Goal: Task Accomplishment & Management: Use online tool/utility

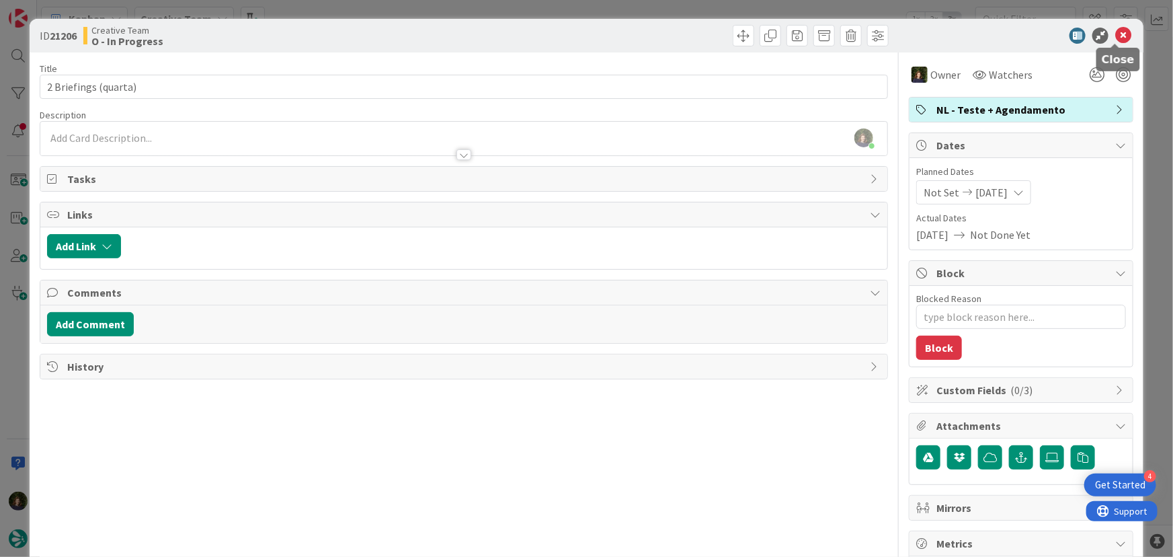
click at [1116, 38] on icon at bounding box center [1123, 36] width 16 height 16
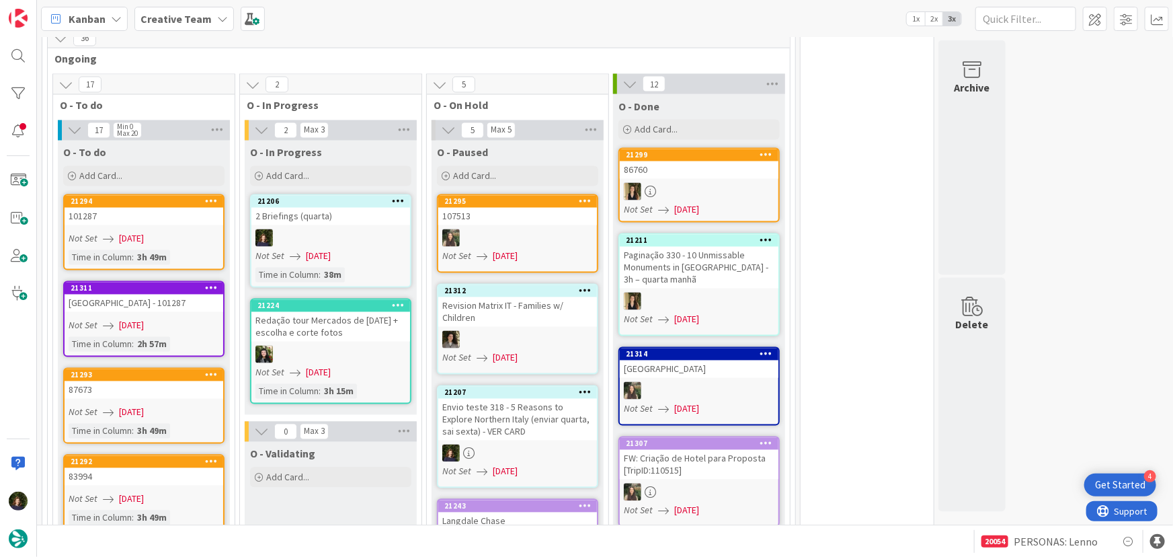
click at [291, 229] on div at bounding box center [330, 237] width 159 height 17
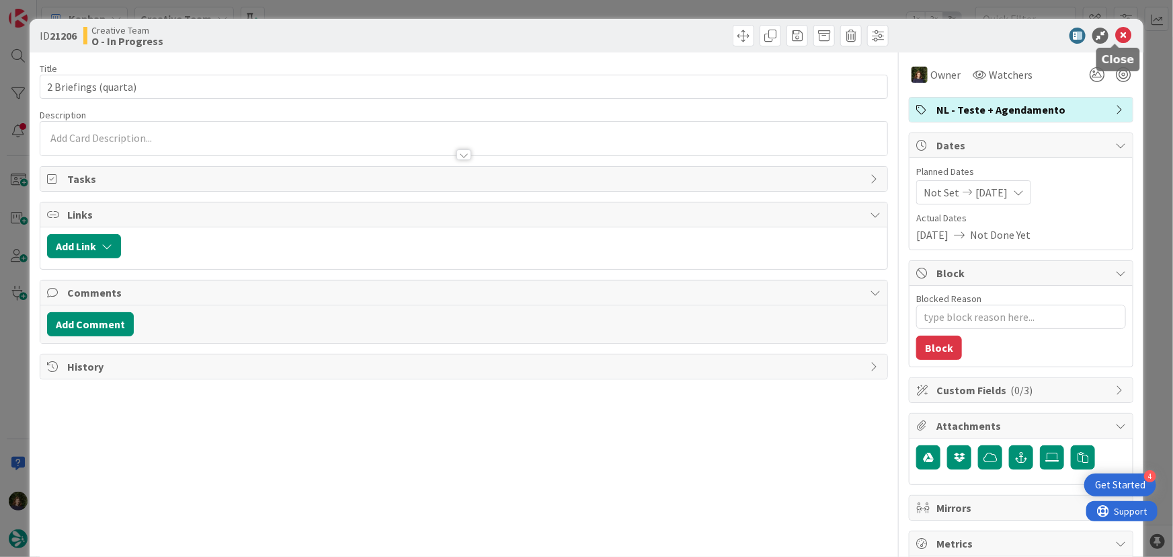
click at [1116, 36] on icon at bounding box center [1123, 36] width 16 height 16
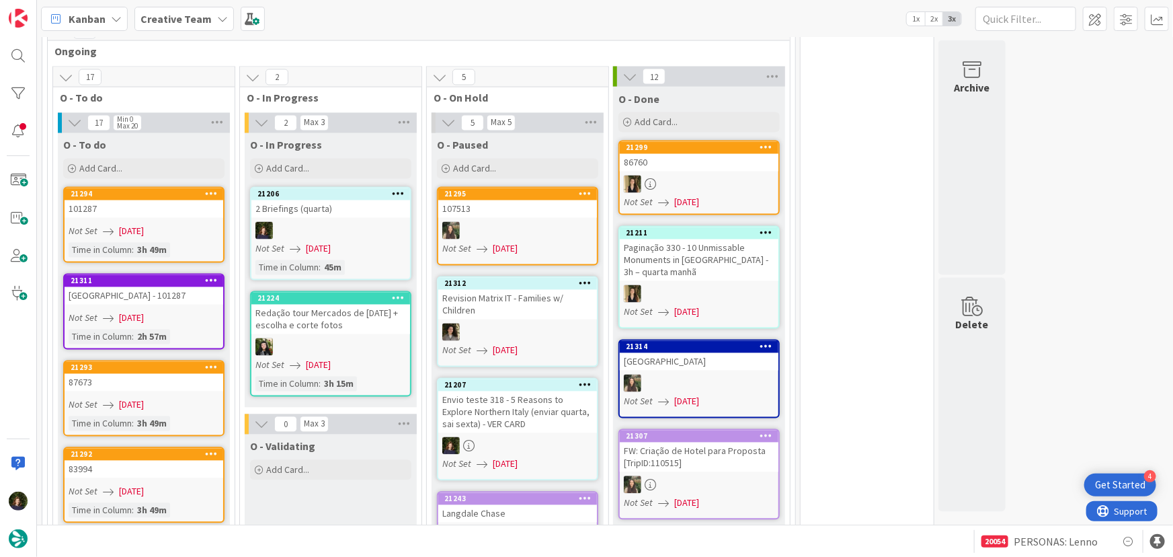
scroll to position [1222, 0]
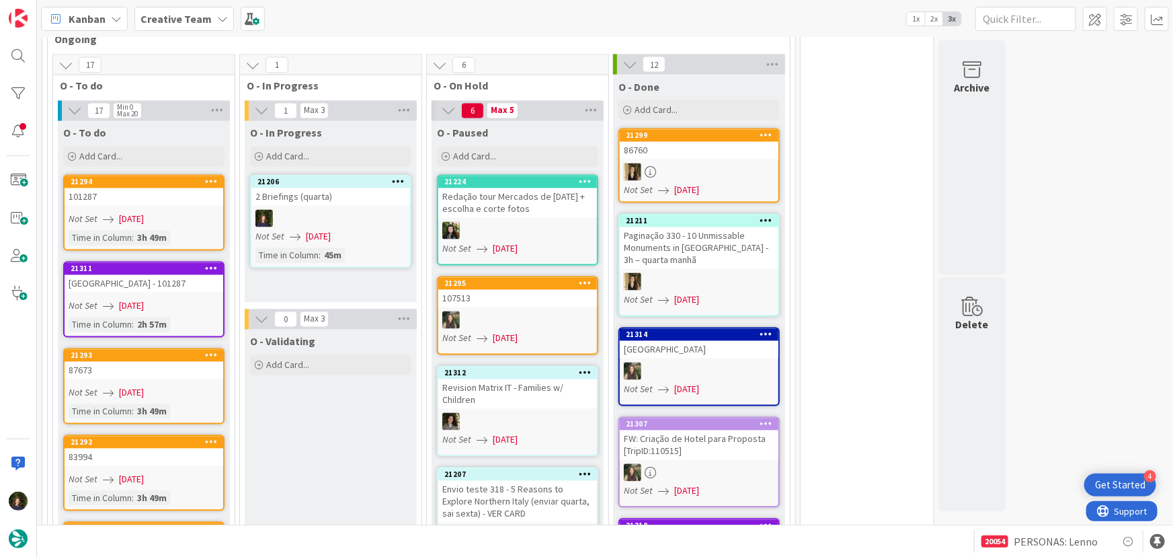
click at [398, 177] on icon at bounding box center [398, 181] width 13 height 9
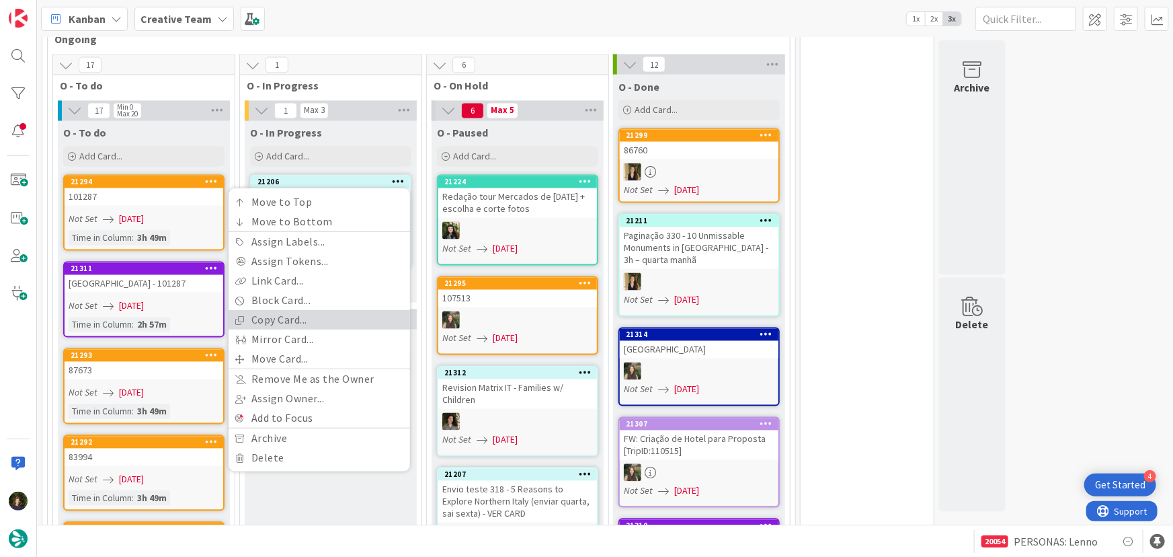
click at [325, 311] on link "Copy Card..." at bounding box center [319, 320] width 181 height 19
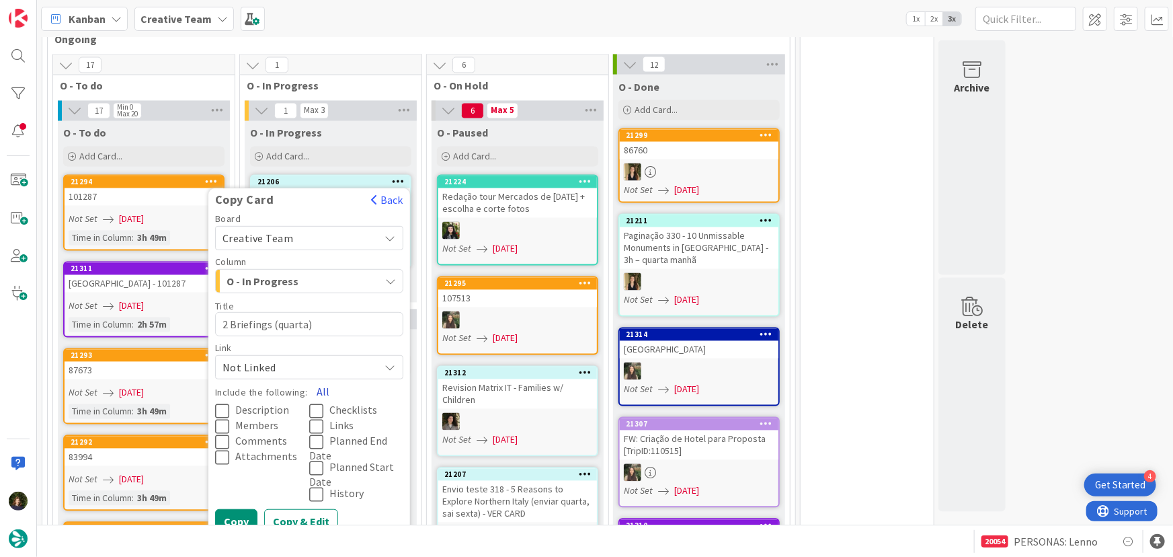
click at [320, 380] on button "All" at bounding box center [323, 392] width 30 height 24
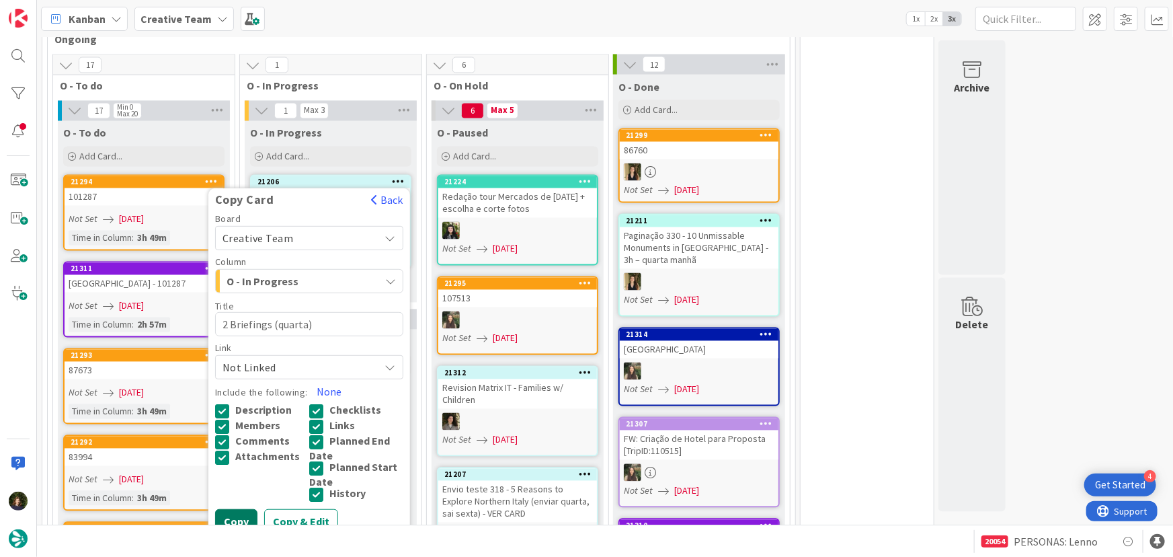
click at [235, 510] on button "Copy" at bounding box center [236, 522] width 42 height 24
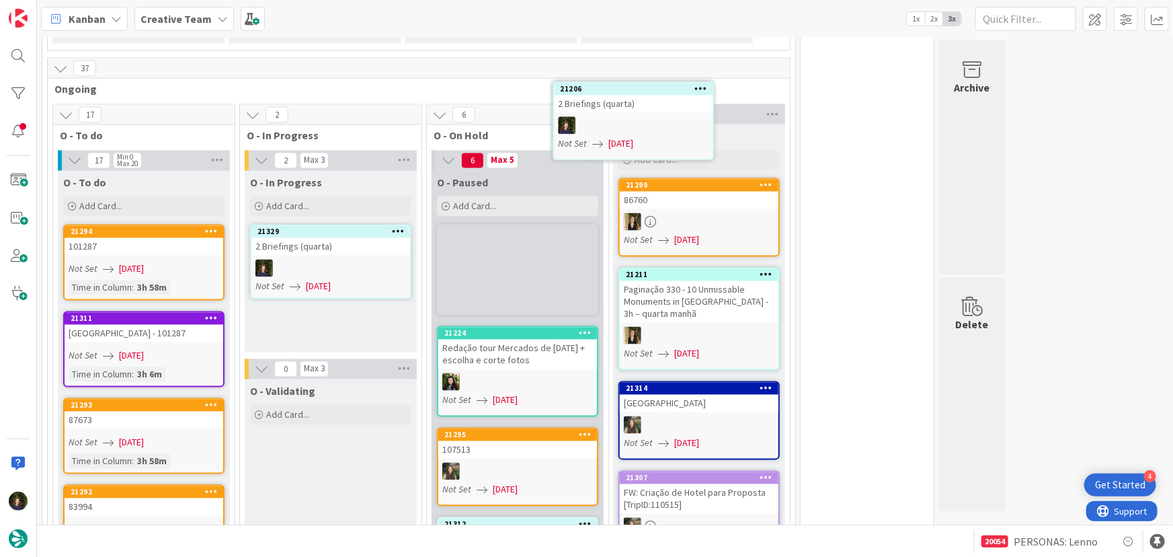
scroll to position [1153, 0]
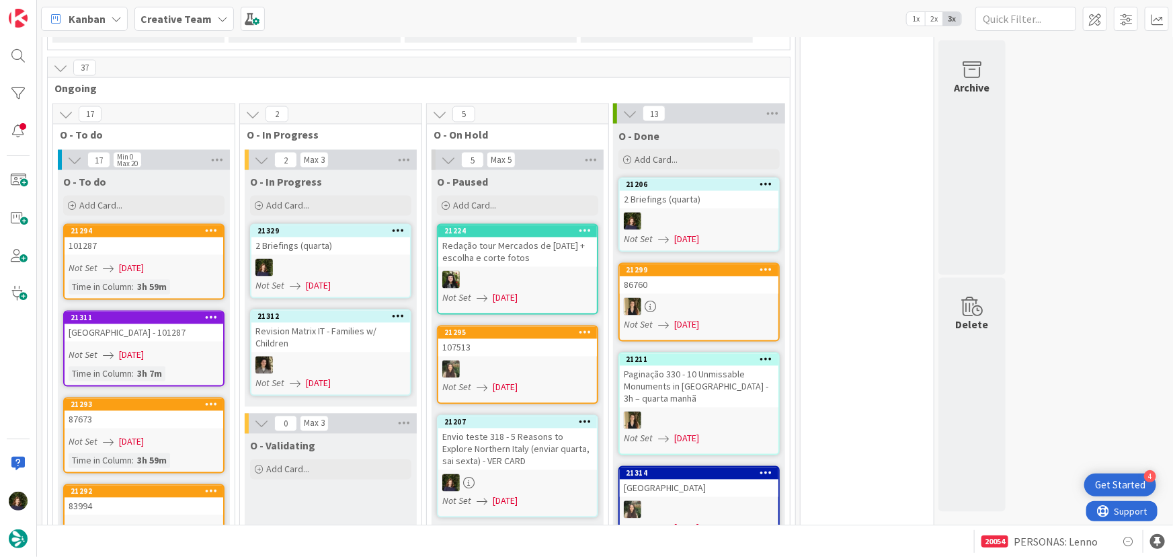
click at [331, 279] on span "[DATE]" at bounding box center [318, 286] width 25 height 14
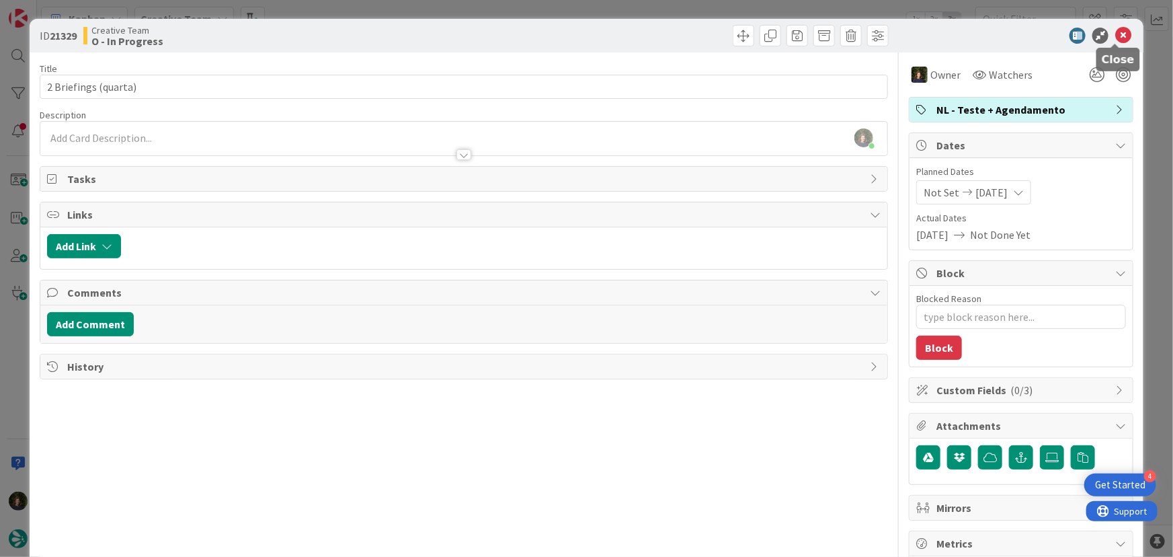
drag, startPoint x: 1116, startPoint y: 30, endPoint x: 1111, endPoint y: 39, distance: 10.3
click at [1116, 32] on icon at bounding box center [1123, 36] width 16 height 16
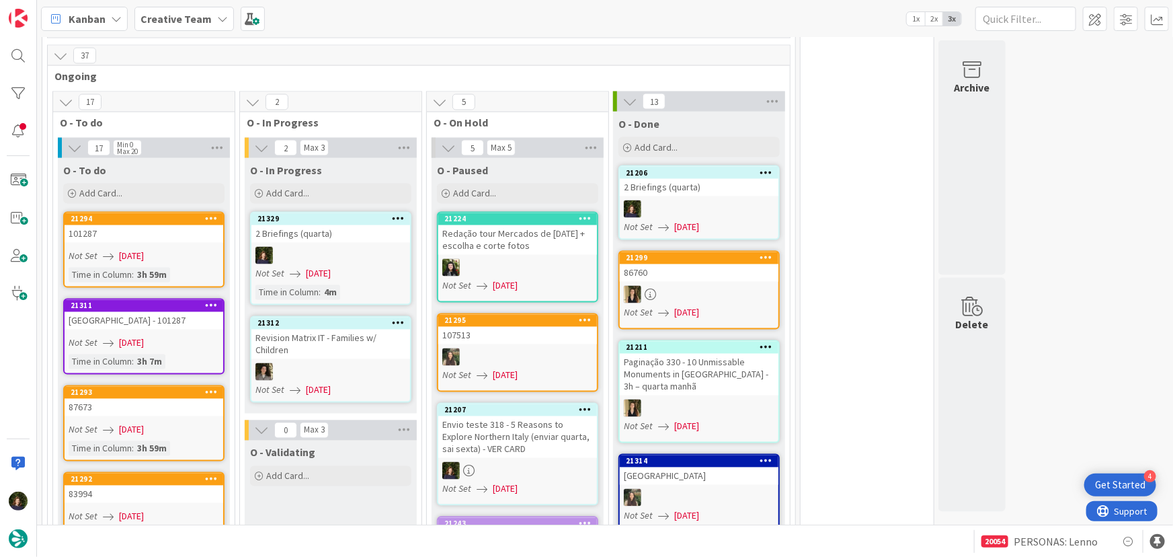
click at [302, 228] on link "21329 2 Briefings (quarta) Not Set [DATE] Time in [GEOGRAPHIC_DATA] : 4m" at bounding box center [330, 258] width 161 height 93
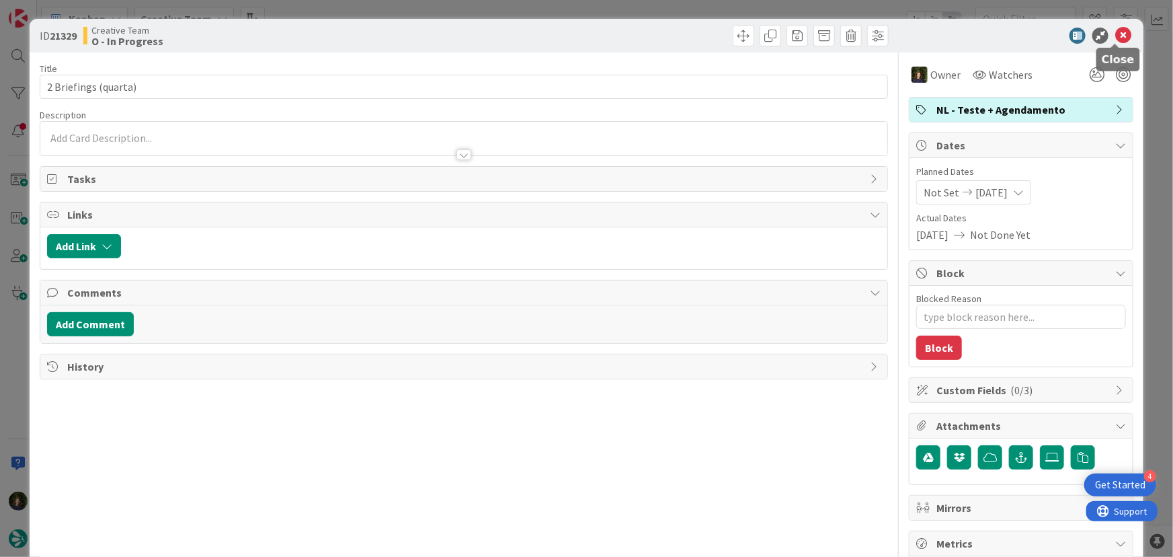
click at [1115, 36] on icon at bounding box center [1123, 36] width 16 height 16
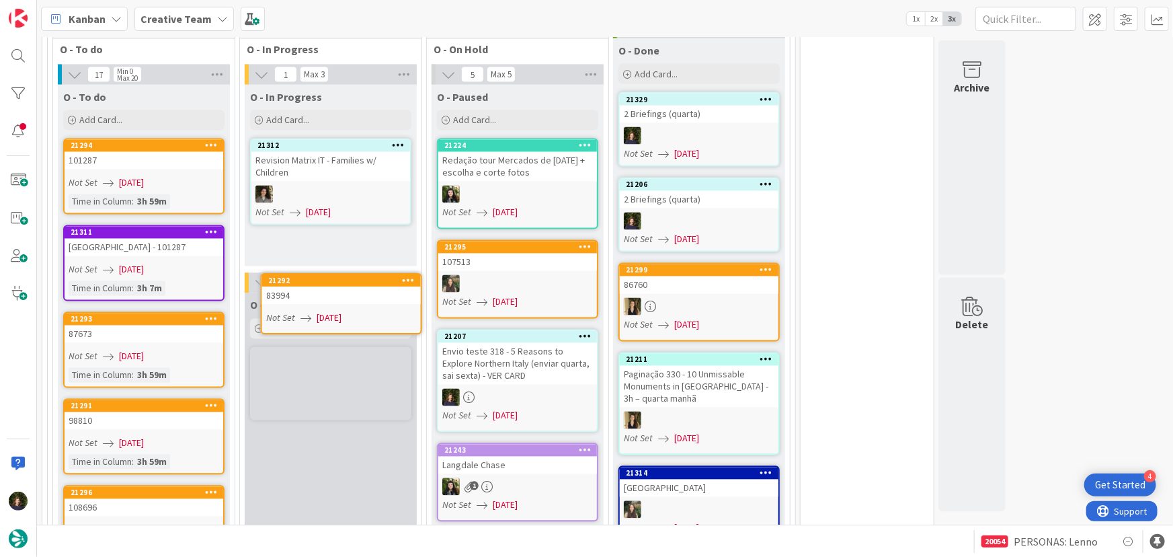
scroll to position [1236, 0]
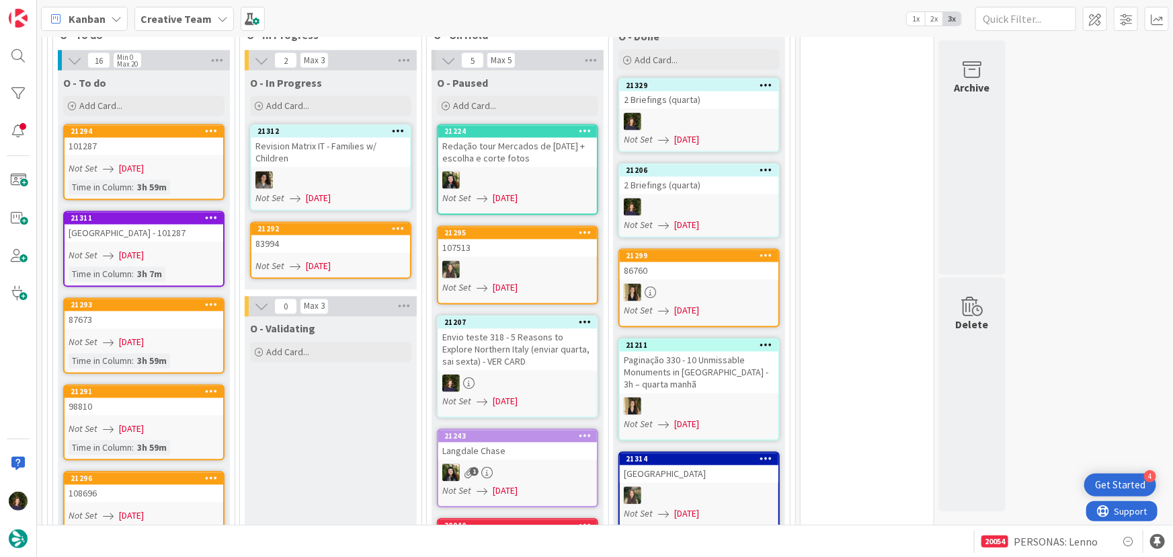
click at [330, 259] on span "[DATE]" at bounding box center [318, 266] width 25 height 14
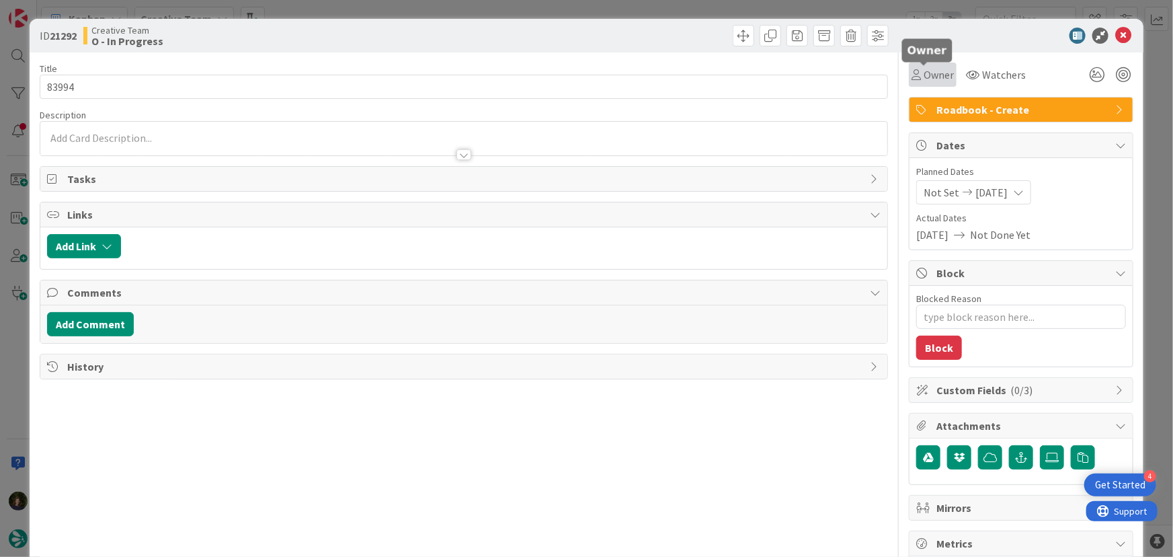
click at [928, 78] on span "Owner" at bounding box center [939, 75] width 30 height 16
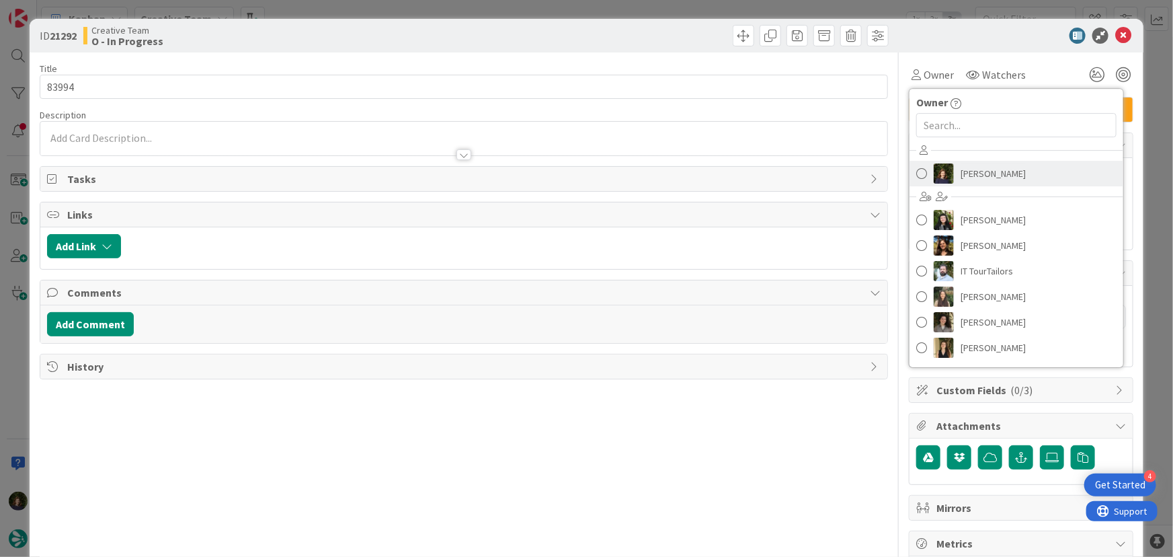
click at [963, 169] on span "[PERSON_NAME]" at bounding box center [993, 173] width 65 height 20
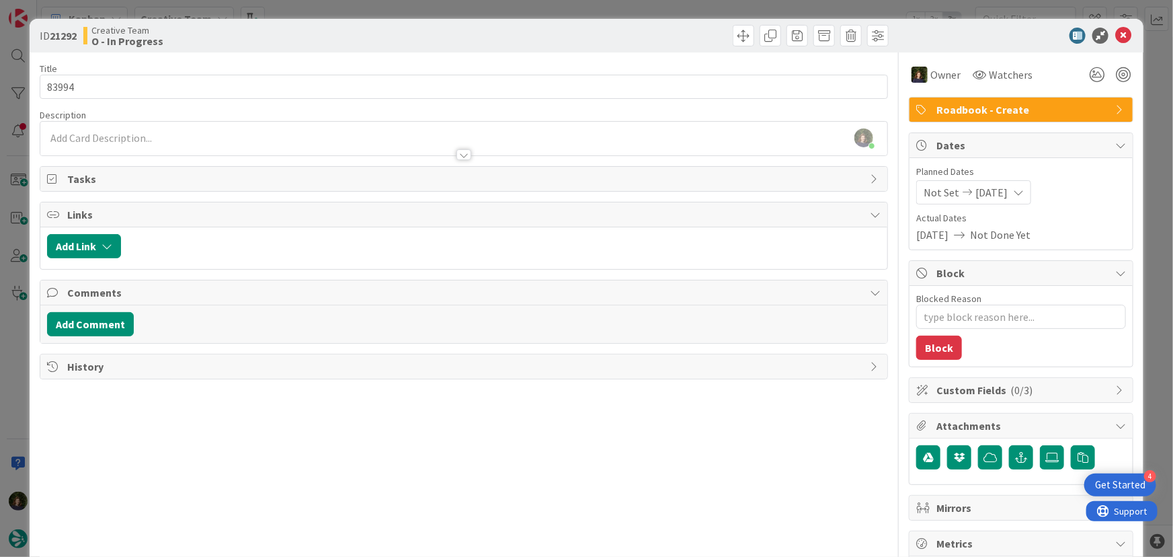
type textarea "x"
click at [1115, 36] on icon at bounding box center [1123, 36] width 16 height 16
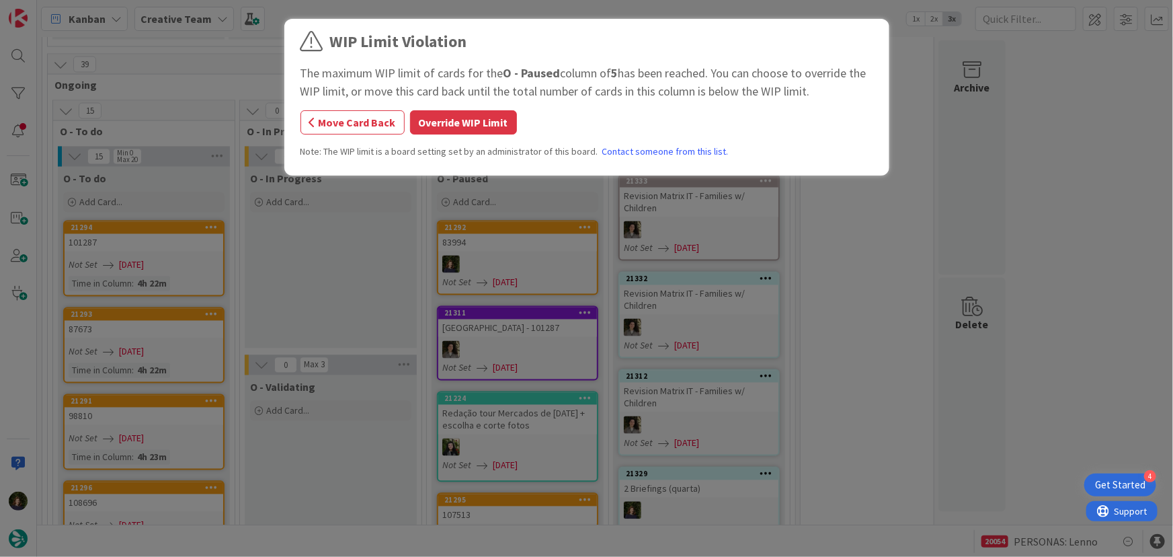
scroll to position [1180, 0]
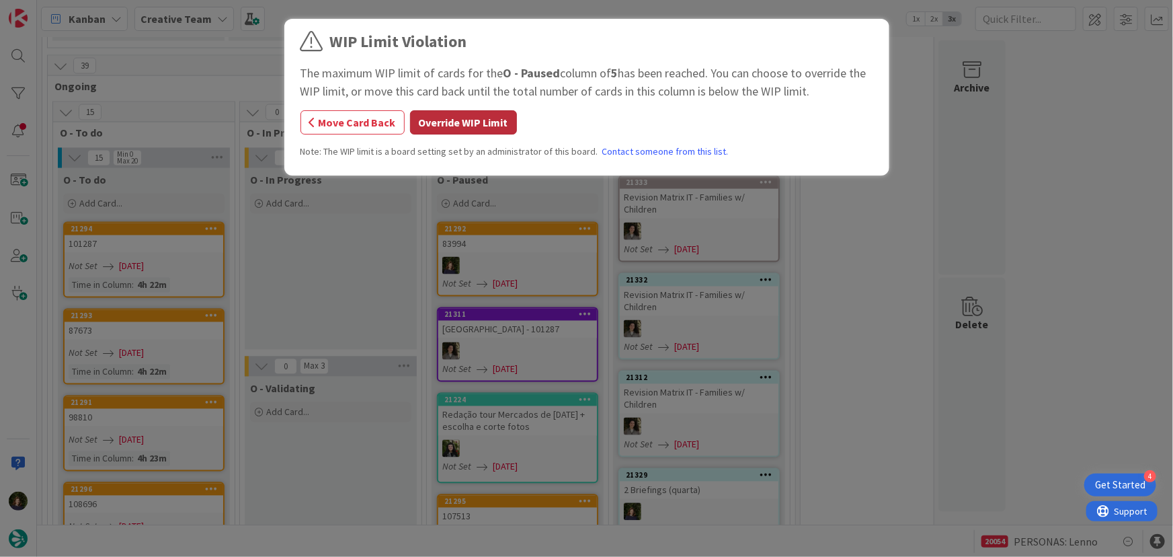
click at [455, 125] on button "Override WIP Limit" at bounding box center [463, 122] width 107 height 24
